Goal: Transaction & Acquisition: Purchase product/service

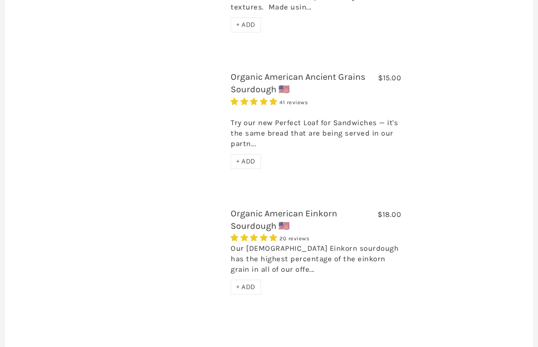
scroll to position [825, 0]
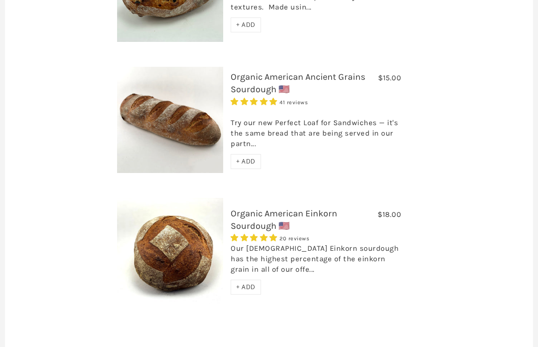
click at [301, 235] on span "20 reviews" at bounding box center [294, 238] width 30 height 6
click at [296, 235] on span "20 reviews" at bounding box center [294, 238] width 30 height 6
click at [302, 235] on span "20 reviews" at bounding box center [294, 238] width 30 height 6
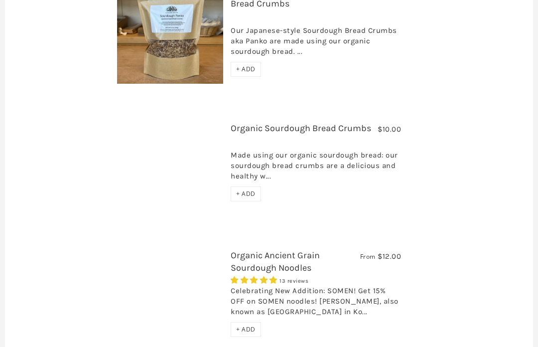
scroll to position [1602, 0]
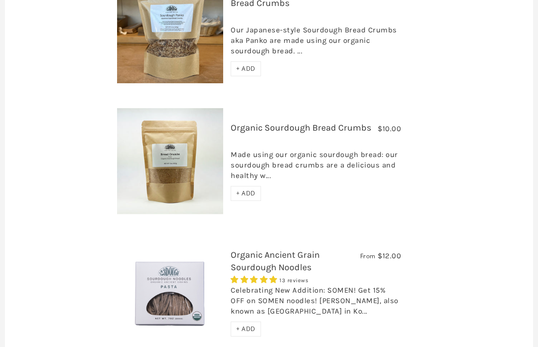
click at [297, 249] on link "Organic Ancient Grain Sourdough Noodles" at bounding box center [275, 260] width 89 height 23
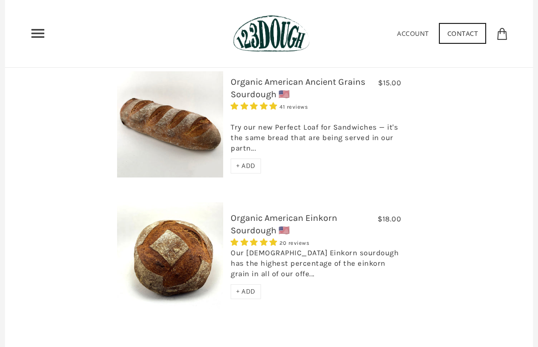
scroll to position [820, 0]
click at [304, 213] on link "Organic American Einkorn Sourdough 🇺🇸" at bounding box center [284, 224] width 107 height 23
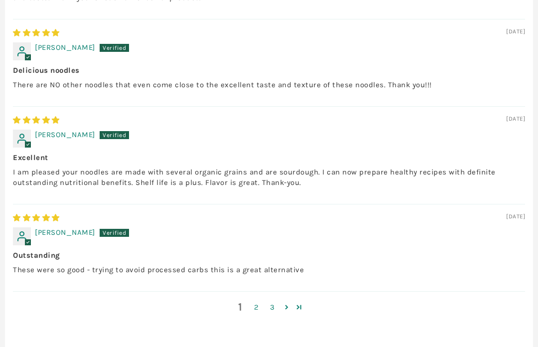
scroll to position [1165, 0]
click at [259, 302] on link "2" at bounding box center [256, 306] width 16 height 11
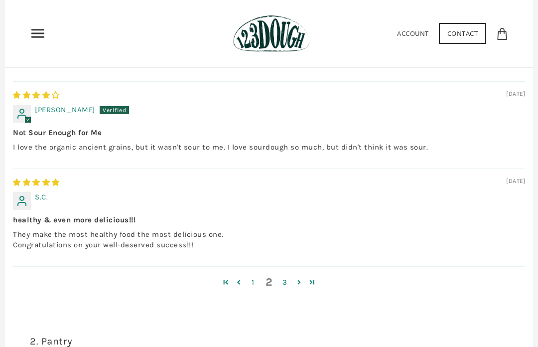
scroll to position [1254, 0]
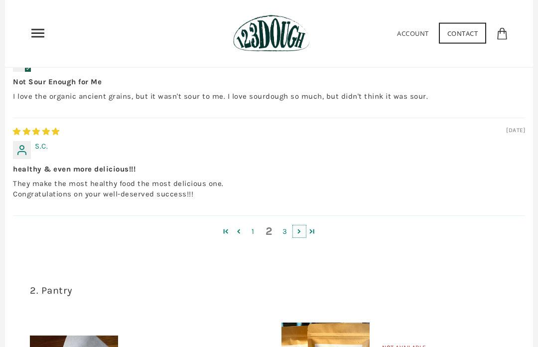
click at [300, 232] on link "Page 3" at bounding box center [299, 232] width 13 height 12
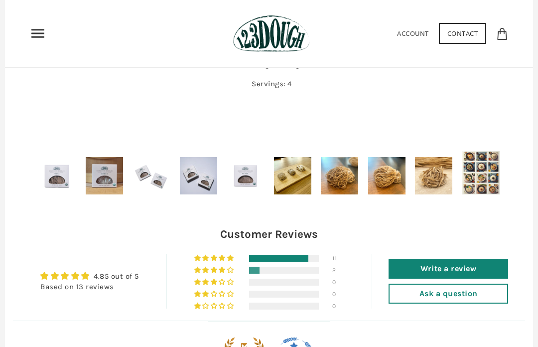
scroll to position [589, 0]
click at [440, 179] on img at bounding box center [433, 175] width 37 height 37
click at [435, 183] on img at bounding box center [433, 175] width 37 height 37
click at [443, 175] on img at bounding box center [433, 175] width 37 height 37
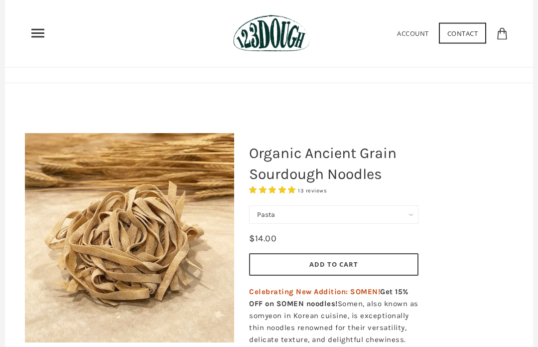
scroll to position [0, 0]
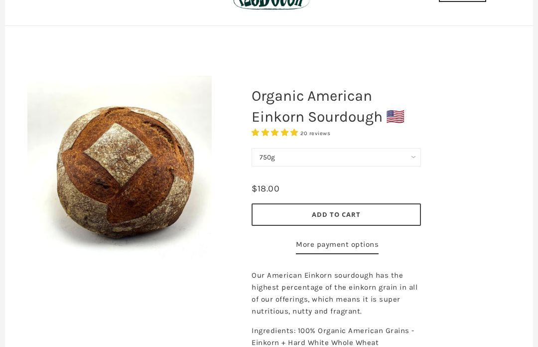
scroll to position [69, 0]
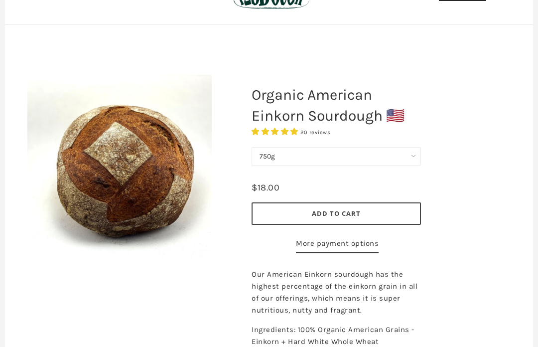
click at [315, 132] on span "20 reviews" at bounding box center [315, 132] width 30 height 6
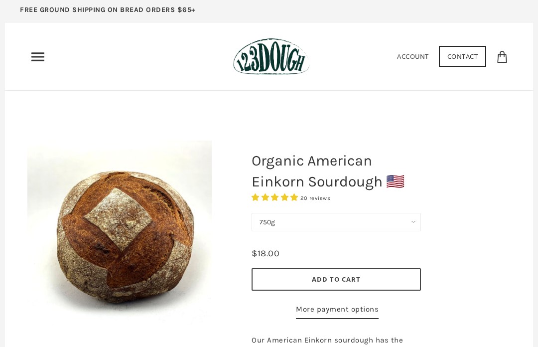
scroll to position [0, 0]
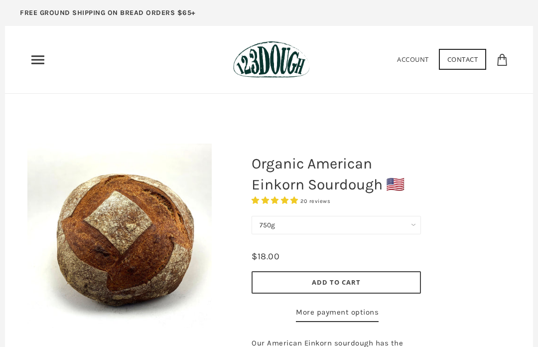
click at [319, 199] on span "20 reviews" at bounding box center [315, 201] width 30 height 6
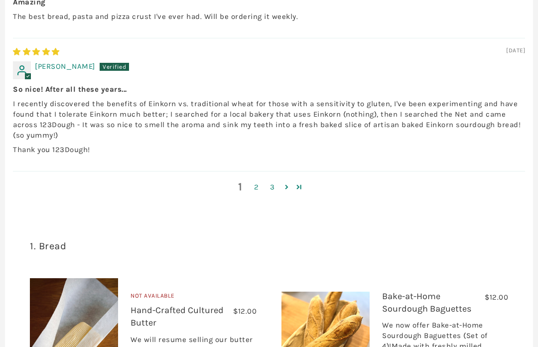
scroll to position [978, 0]
click at [256, 192] on link "2" at bounding box center [256, 186] width 16 height 11
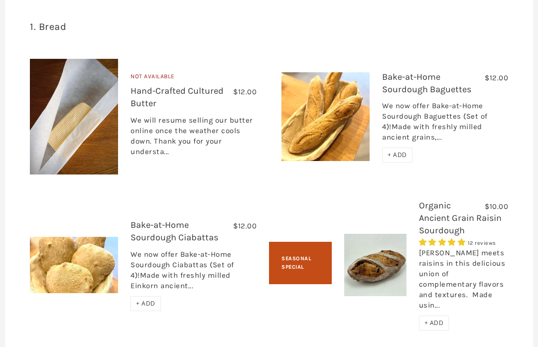
scroll to position [1151, 0]
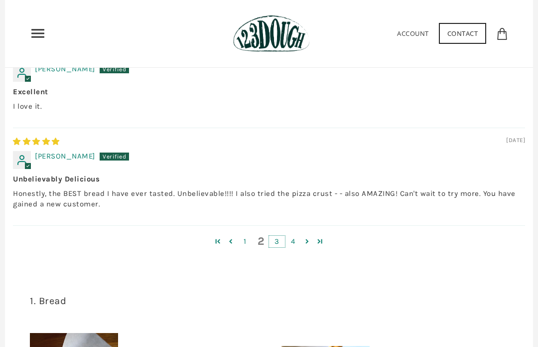
click at [276, 247] on link "3" at bounding box center [277, 241] width 16 height 11
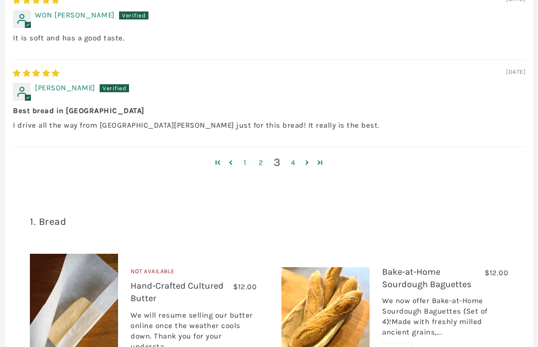
scroll to position [967, 0]
click at [291, 168] on link "4" at bounding box center [293, 161] width 16 height 11
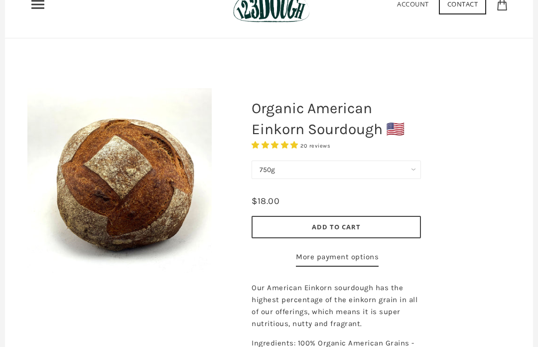
scroll to position [0, 0]
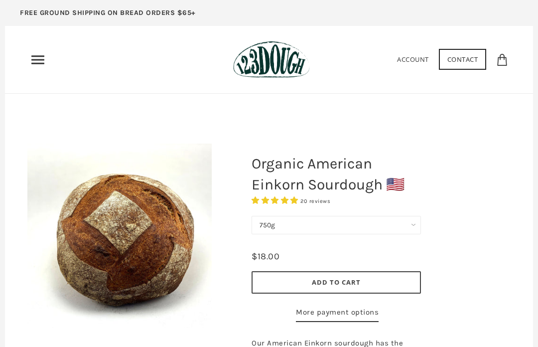
click at [402, 277] on button "Add to Cart" at bounding box center [335, 282] width 169 height 22
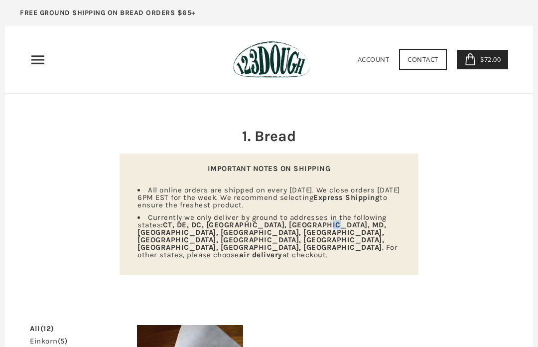
click at [380, 241] on div "IMPORTANT NOTES ON SHIPPING All online orders are shipped on every [DATE]. We c…" at bounding box center [269, 214] width 299 height 122
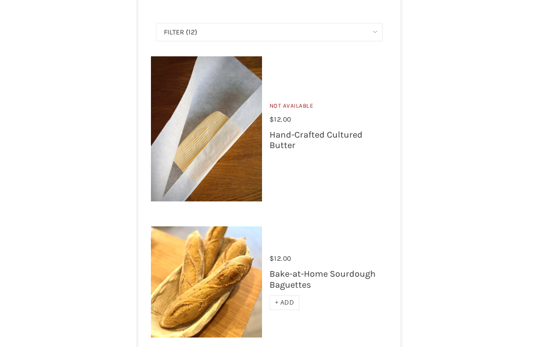
scroll to position [214, 0]
